Goal: Task Accomplishment & Management: Manage account settings

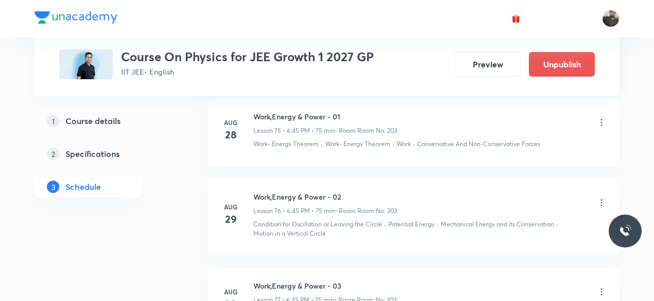
scroll to position [8407, 0]
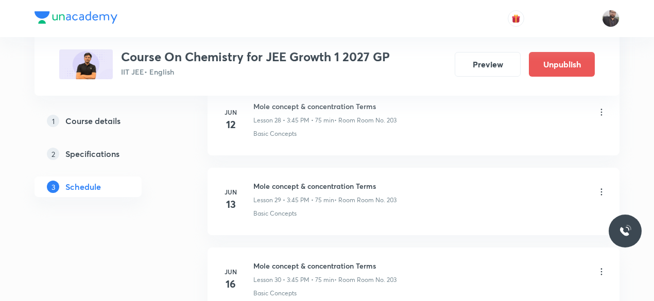
scroll to position [7878, 0]
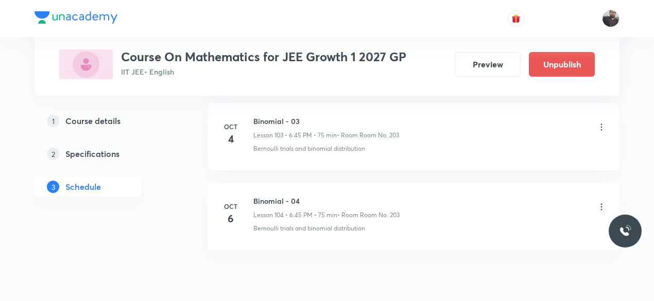
scroll to position [8792, 0]
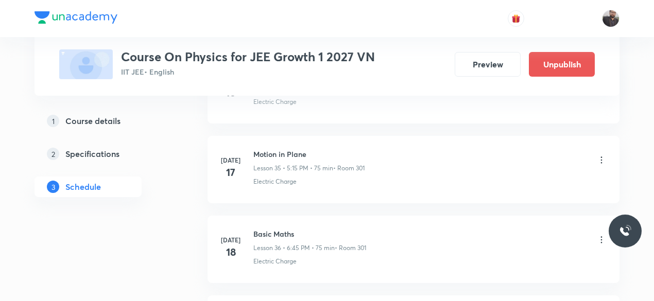
scroll to position [3320, 0]
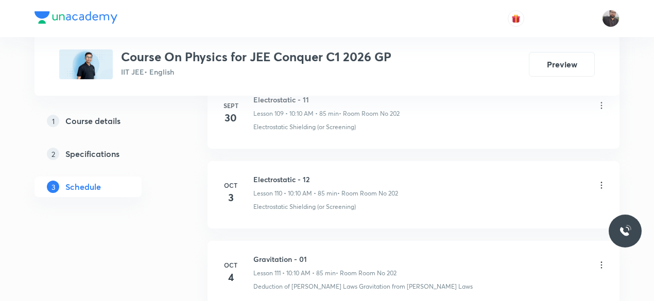
scroll to position [9319, 0]
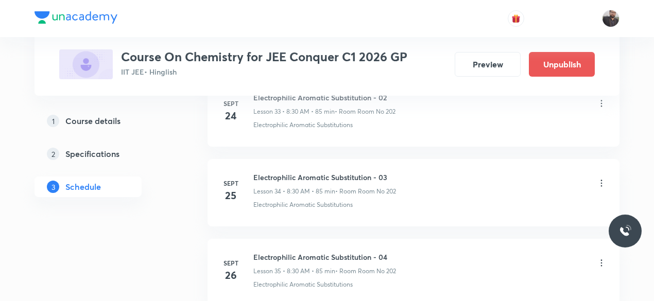
scroll to position [3219, 0]
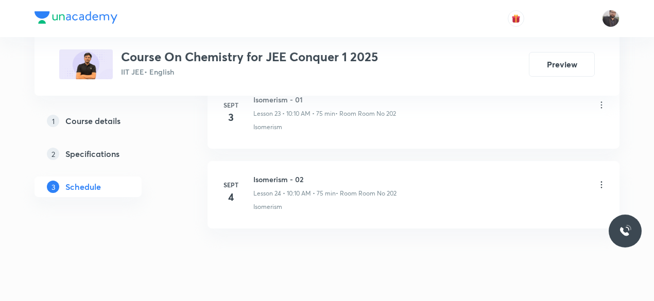
scroll to position [2432, 0]
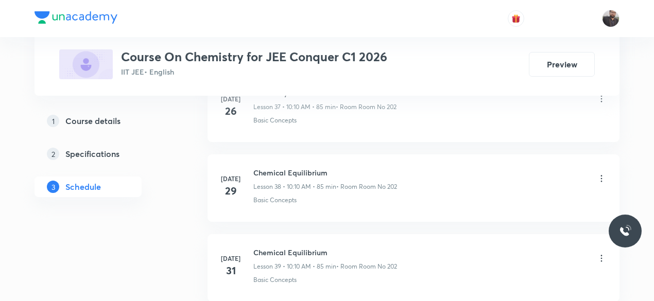
scroll to position [3517, 0]
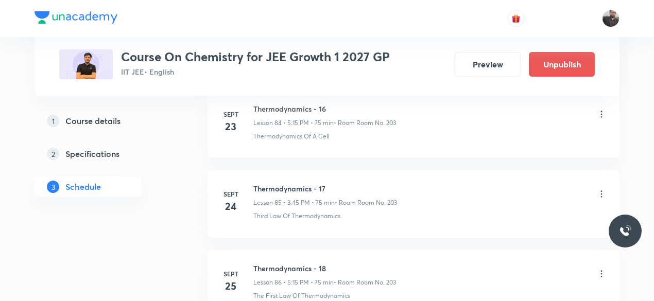
scroll to position [7878, 0]
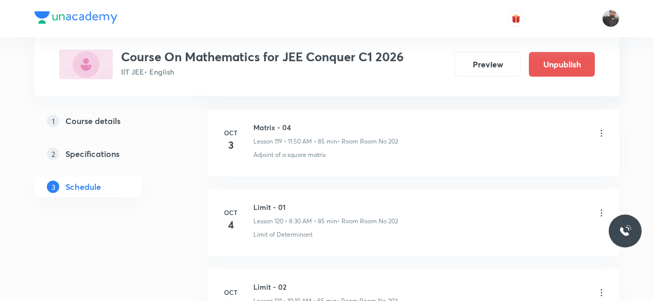
scroll to position [10108, 0]
click at [490, 201] on div "Limit - 01 Lesson 120 • 8:30 AM • 85 min • Room Room No 202" at bounding box center [430, 213] width 353 height 24
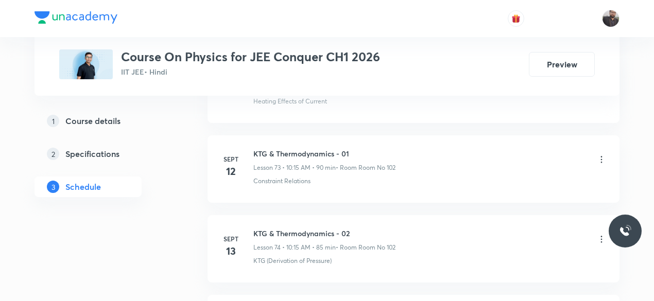
scroll to position [6379, 0]
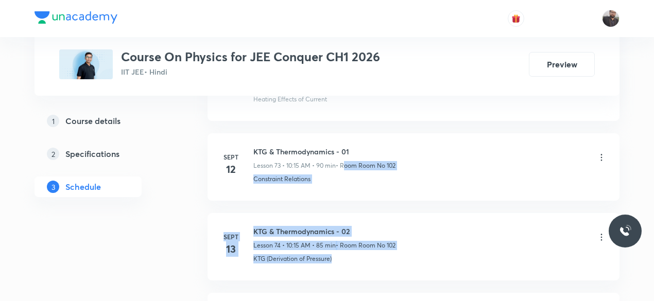
drag, startPoint x: 346, startPoint y: 144, endPoint x: 348, endPoint y: 171, distance: 27.4
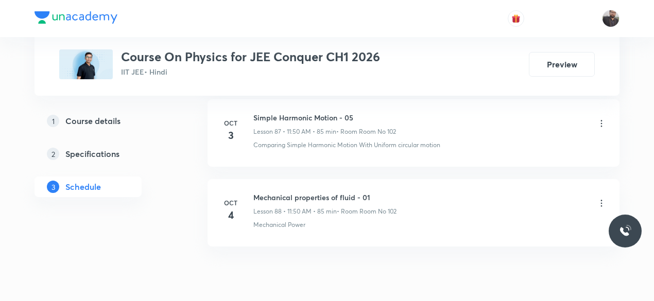
scroll to position [7532, 0]
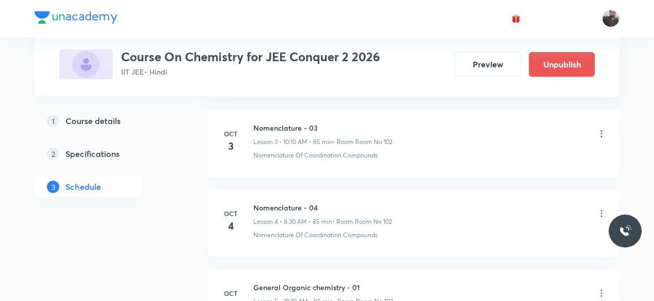
scroll to position [795, 0]
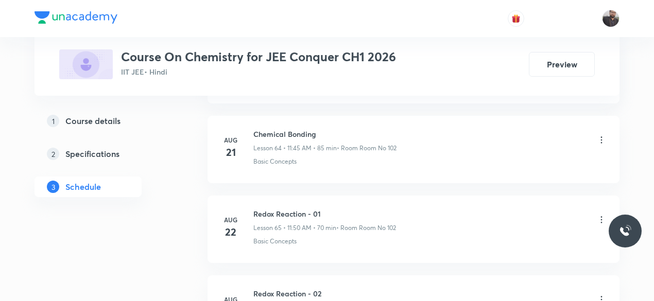
scroll to position [5681, 0]
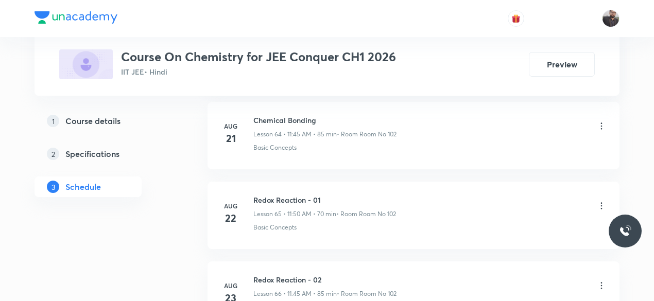
click at [412, 196] on div "Redox Reaction - 01 Lesson 65 • 11:50 AM • 70 min • Room Room No 102 Basic Conc…" at bounding box center [430, 214] width 353 height 38
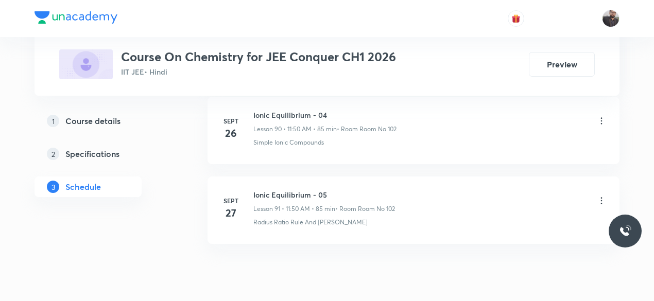
scroll to position [7781, 0]
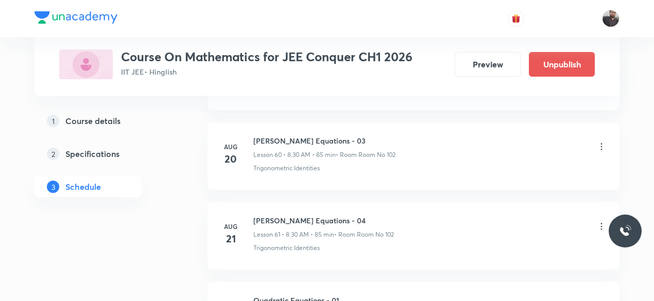
scroll to position [5330, 0]
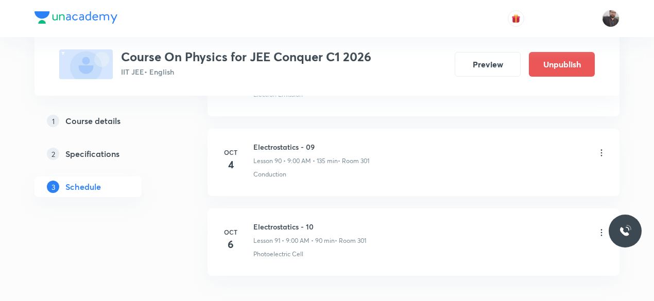
scroll to position [7799, 0]
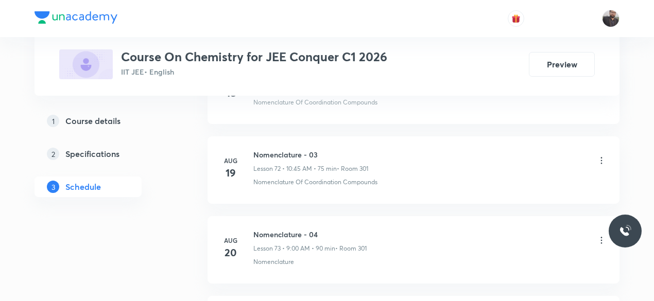
scroll to position [6325, 0]
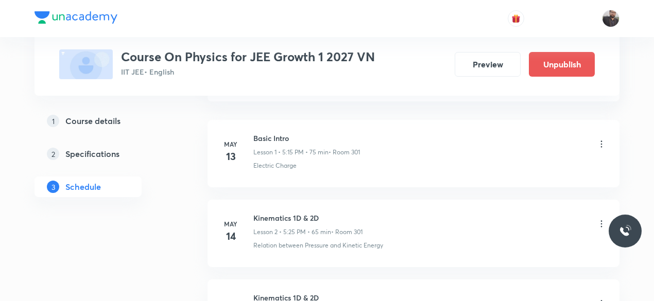
scroll to position [594, 0]
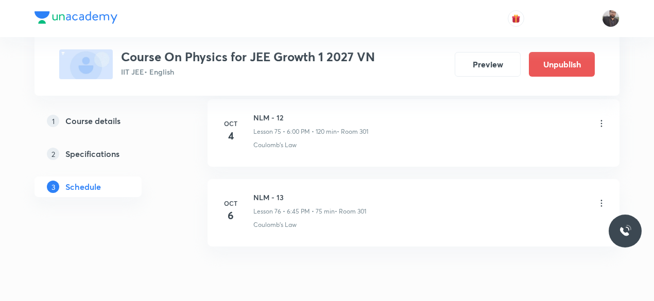
scroll to position [6567, 0]
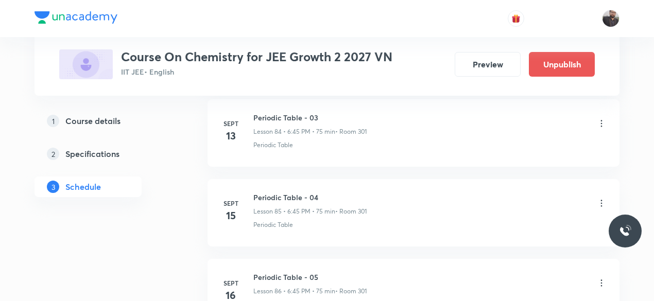
scroll to position [8157, 0]
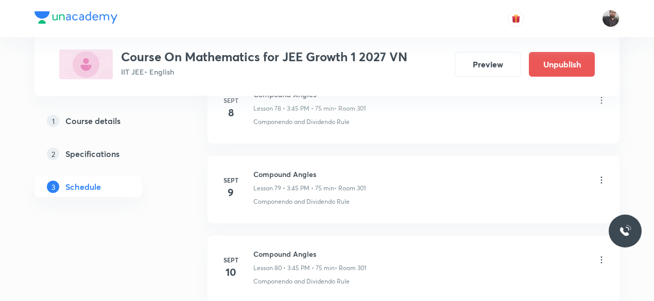
scroll to position [7343, 0]
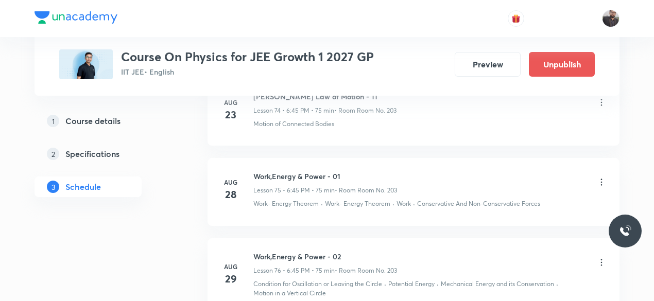
scroll to position [8407, 0]
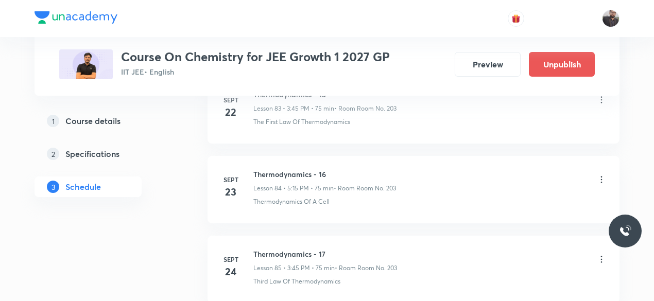
scroll to position [7878, 0]
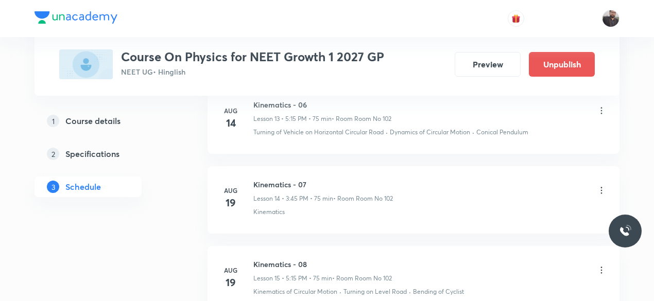
scroll to position [1897, 0]
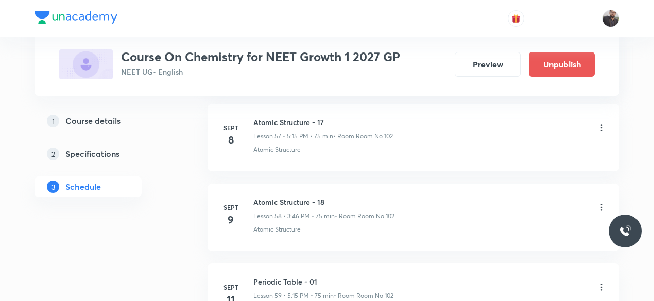
scroll to position [5129, 0]
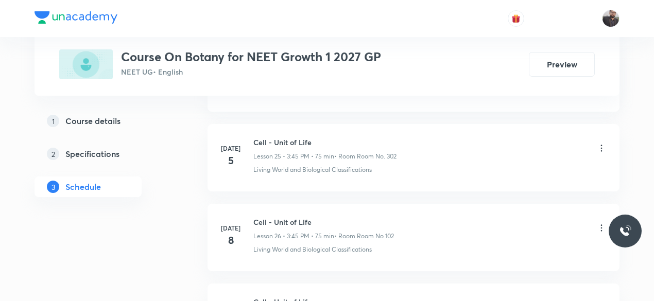
scroll to position [794, 0]
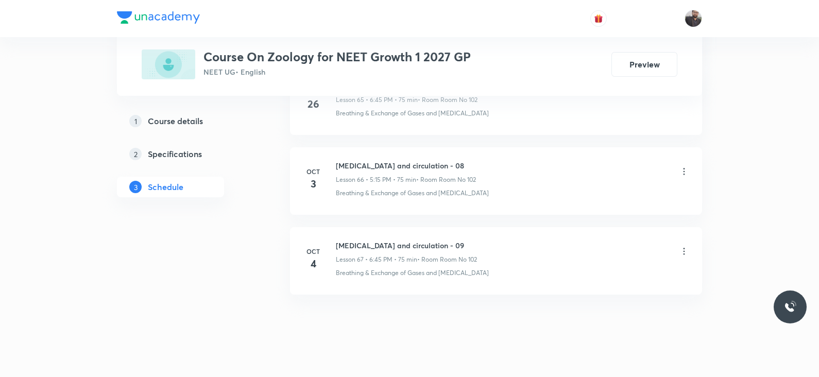
scroll to position [5786, 0]
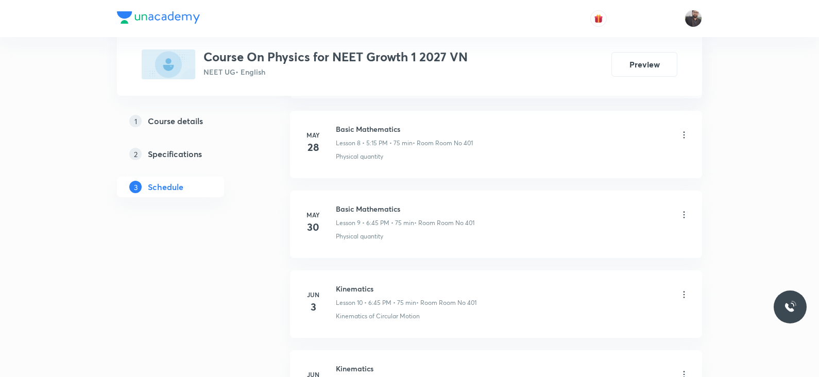
scroll to position [1189, 0]
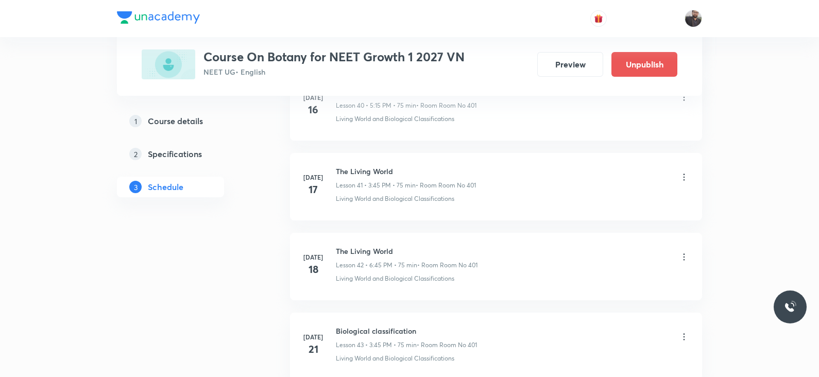
scroll to position [3779, 0]
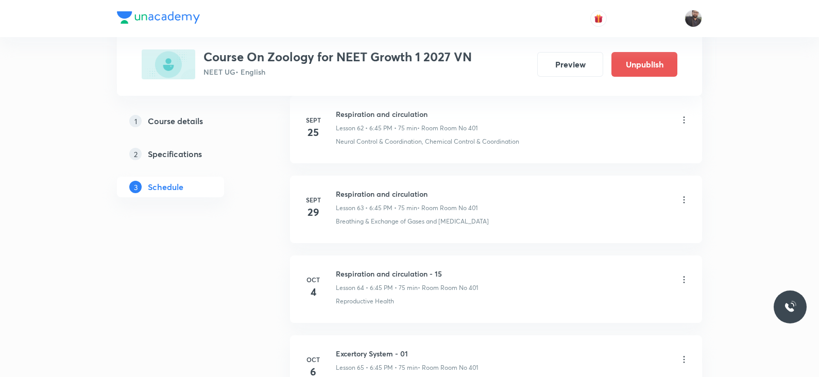
scroll to position [5516, 0]
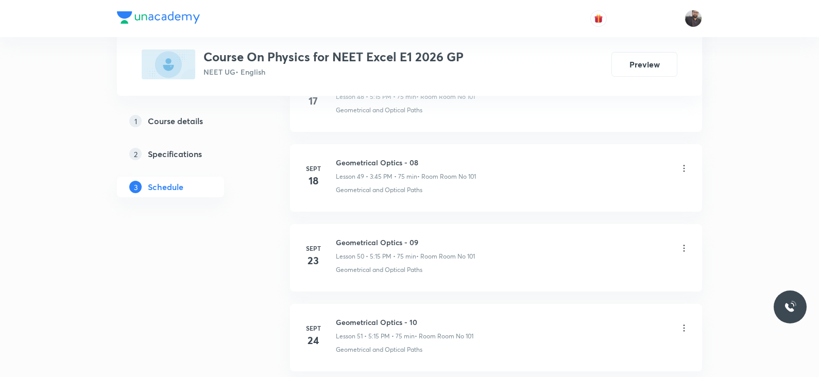
scroll to position [4424, 0]
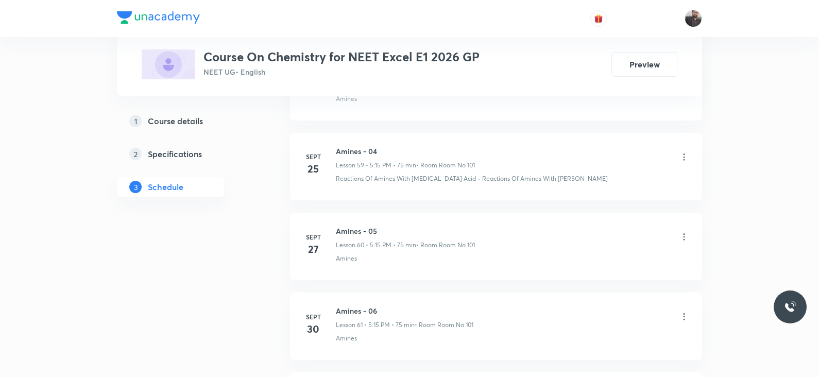
scroll to position [5253, 0]
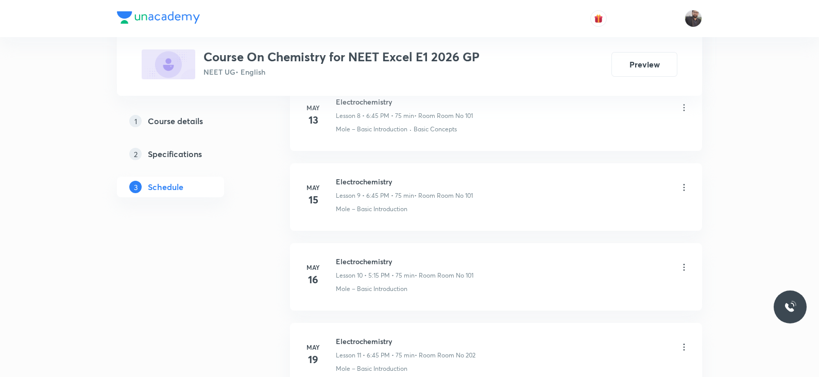
scroll to position [2041, 0]
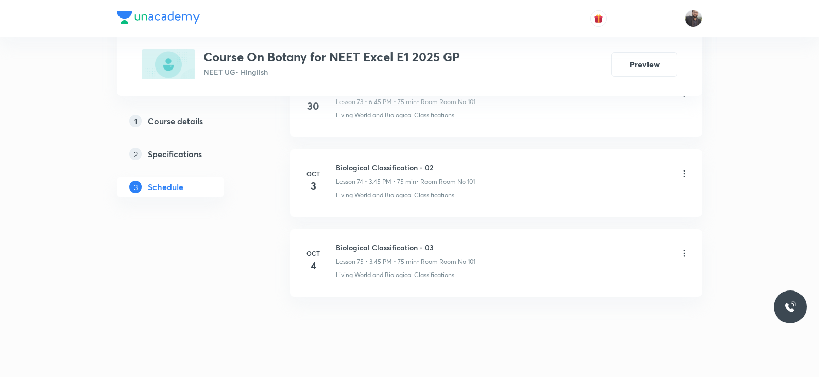
scroll to position [6424, 0]
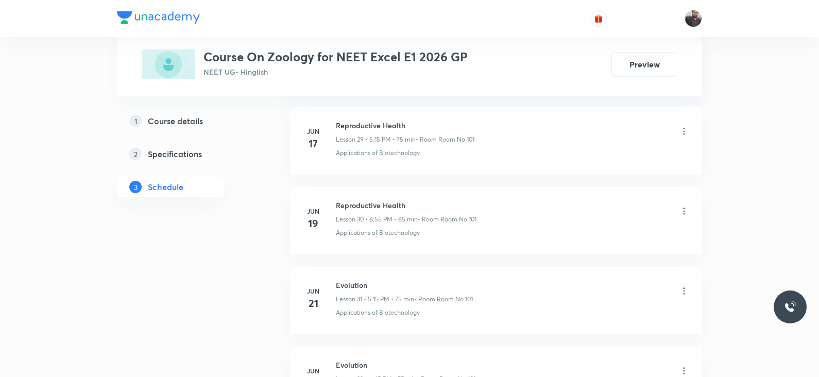
scroll to position [2858, 0]
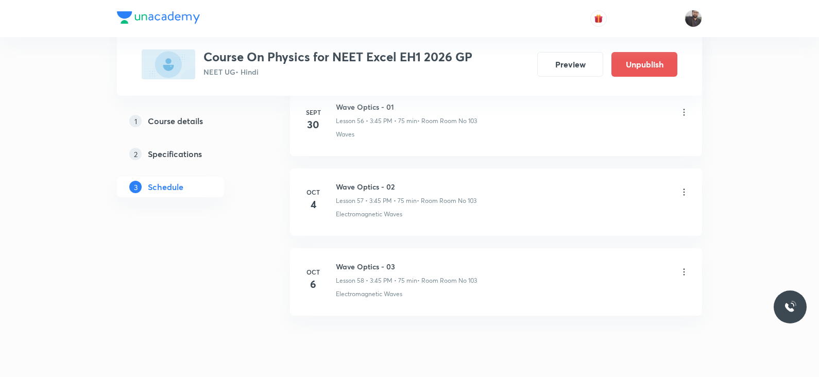
scroll to position [5080, 0]
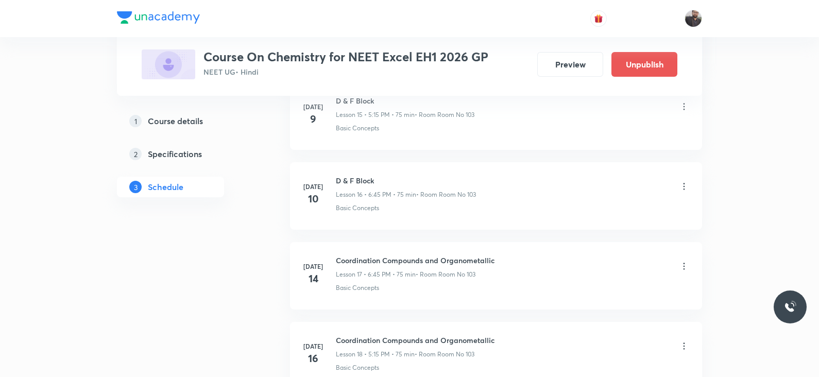
scroll to position [1775, 0]
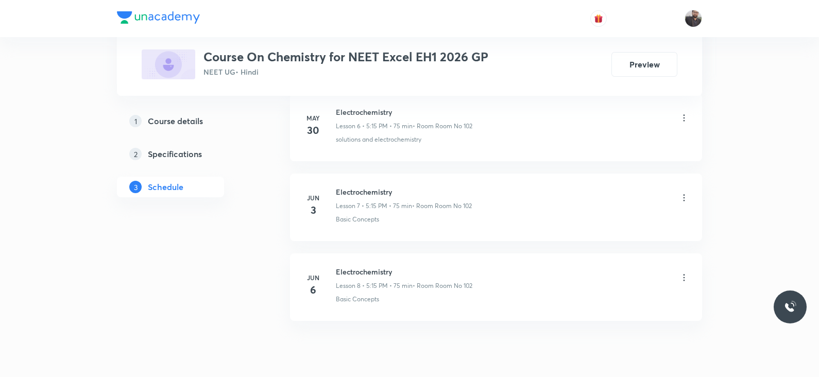
scroll to position [1085, 0]
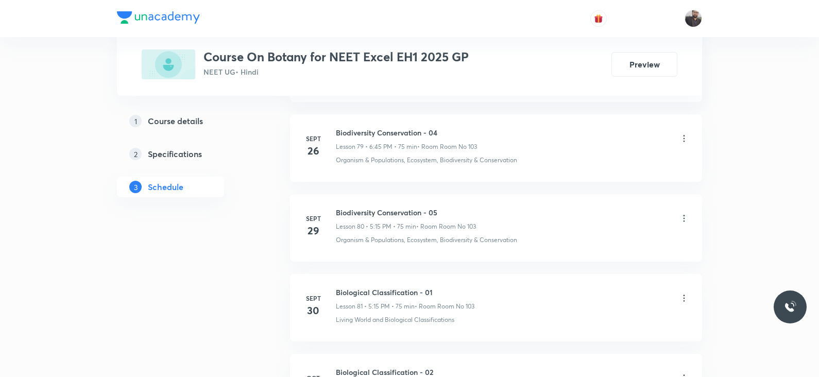
scroll to position [6858, 0]
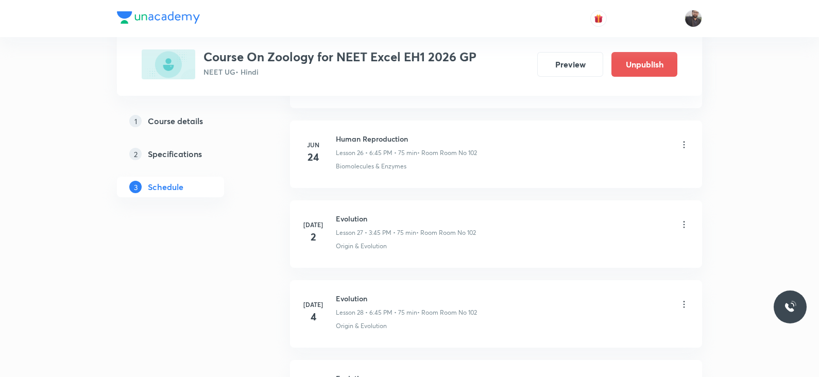
scroll to position [2618, 0]
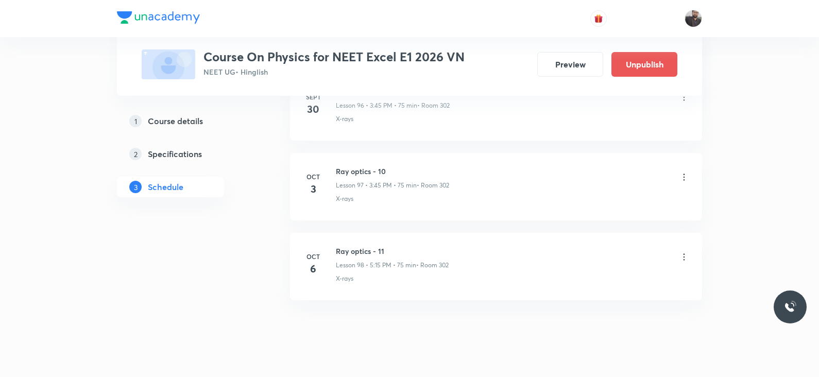
scroll to position [8267, 0]
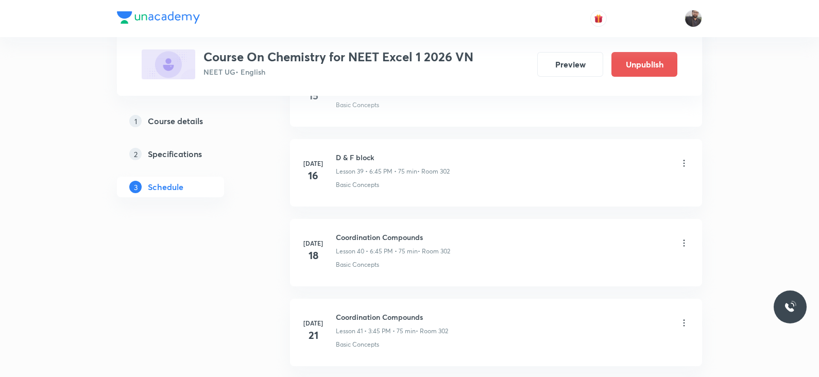
scroll to position [3634, 0]
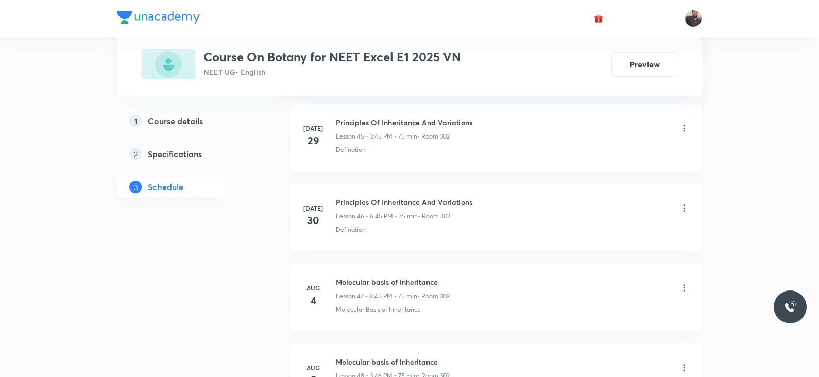
scroll to position [4147, 0]
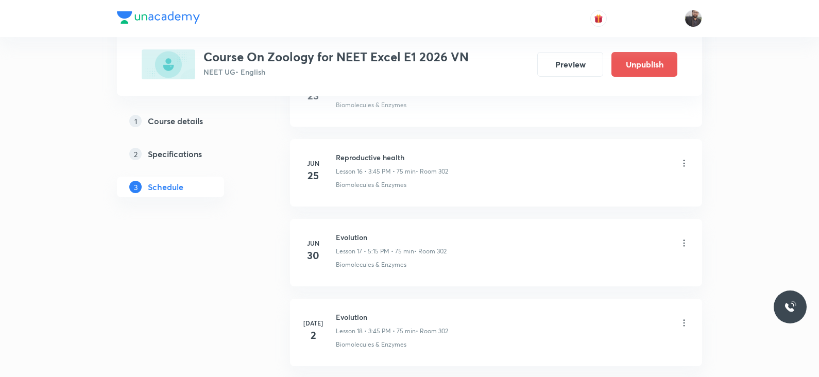
scroll to position [1792, 0]
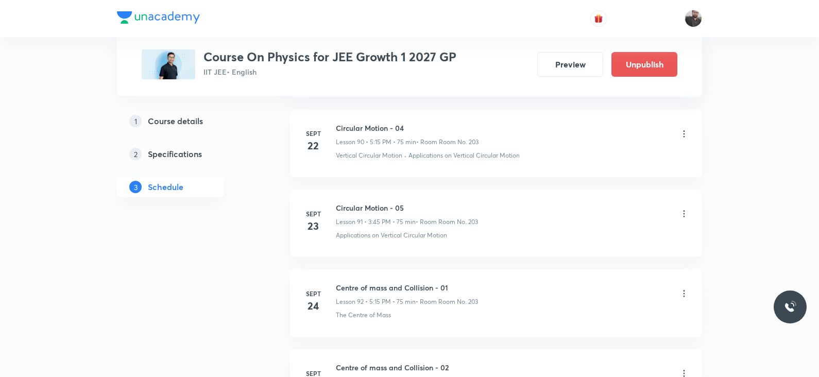
scroll to position [8347, 0]
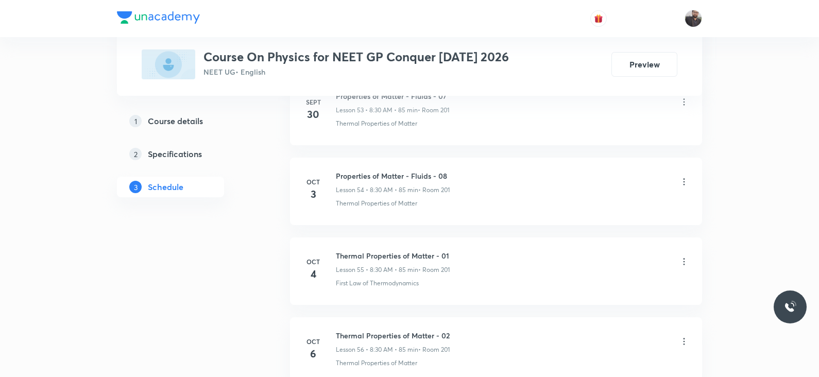
scroll to position [4833, 0]
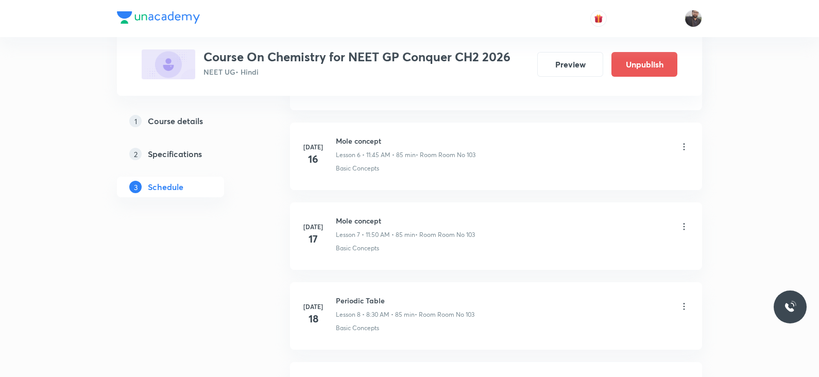
scroll to position [1017, 0]
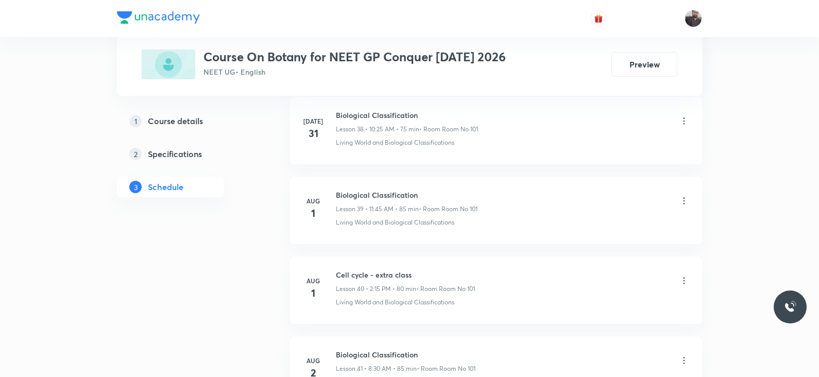
scroll to position [3612, 0]
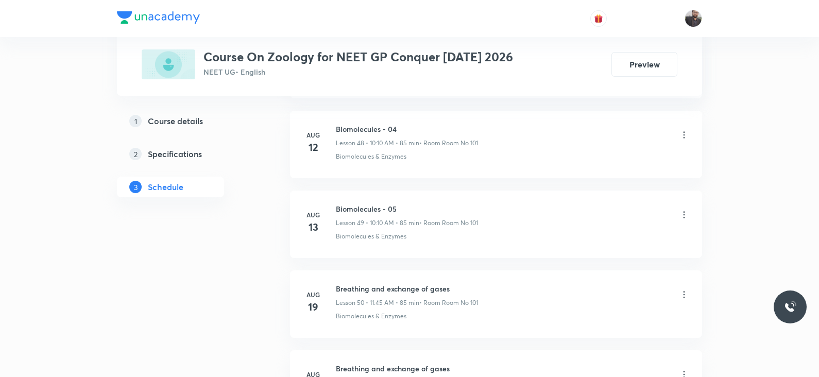
scroll to position [4385, 0]
